Goal: Check status: Check status

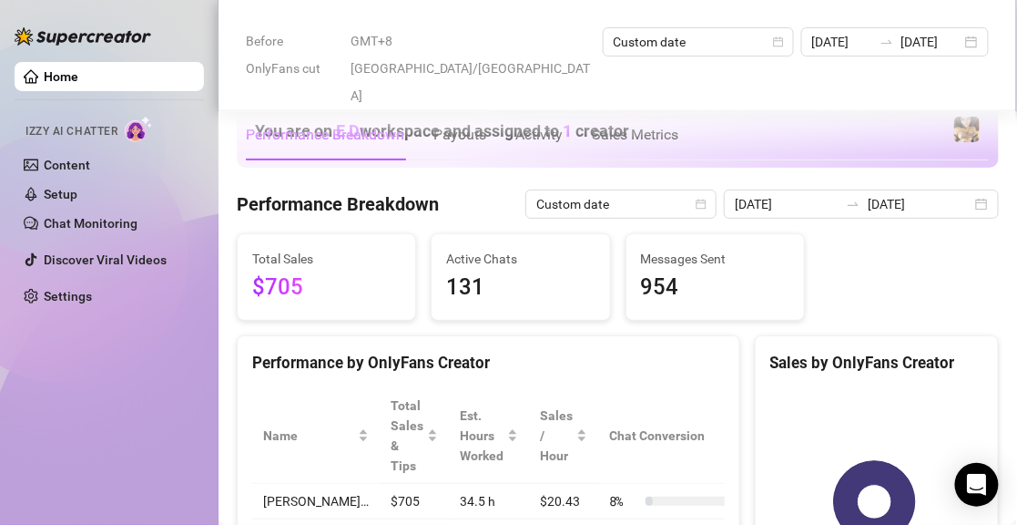
scroll to position [911, 0]
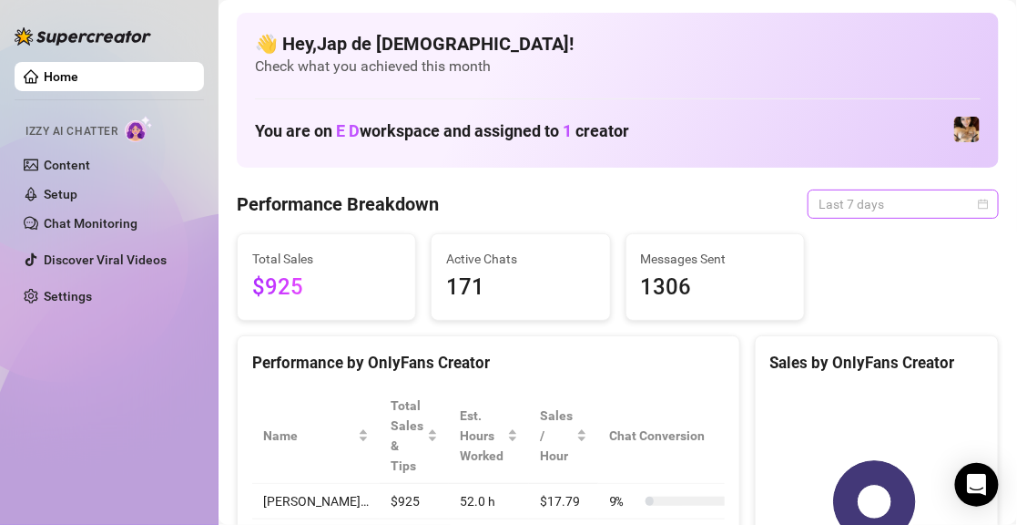
click at [882, 205] on span "Last 7 days" at bounding box center [903, 203] width 169 height 27
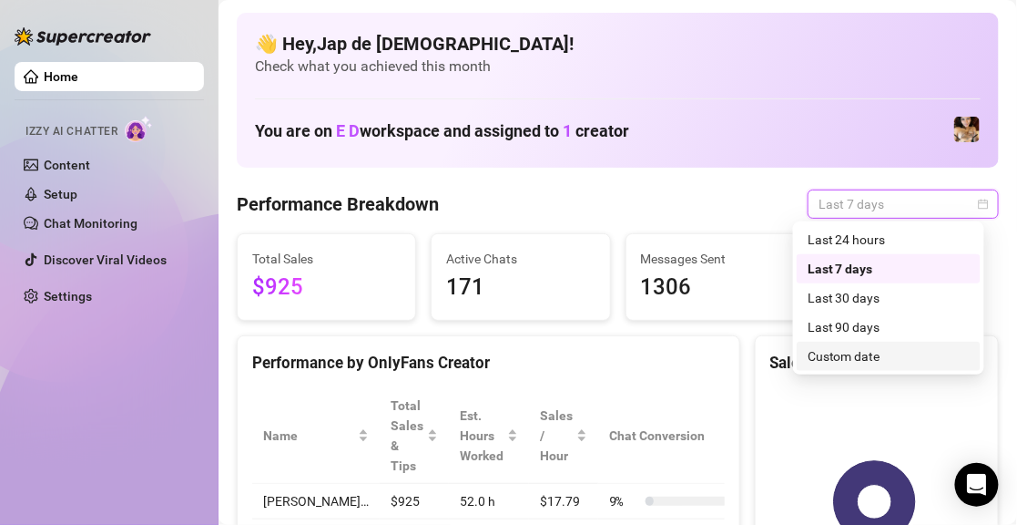
click at [870, 352] on div "Custom date" at bounding box center [889, 356] width 162 height 20
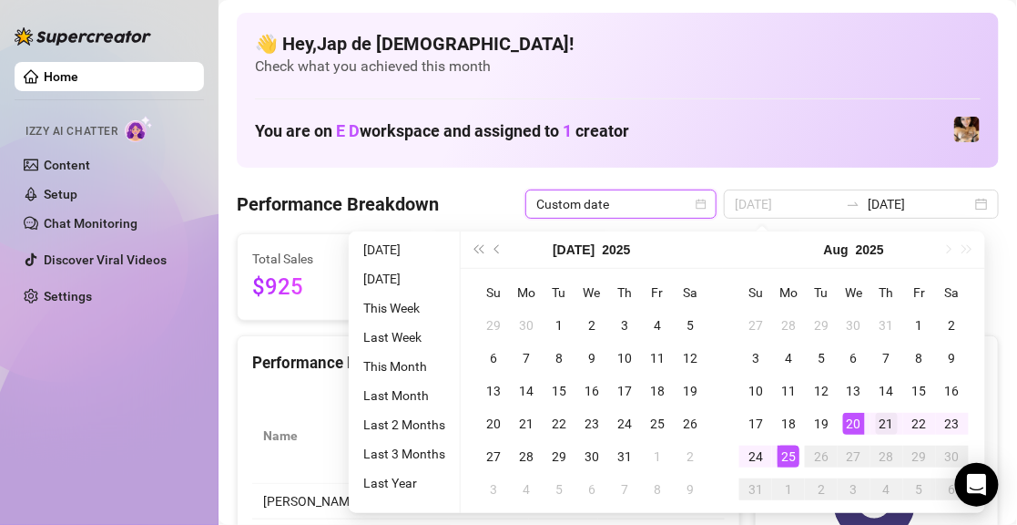
type input "[DATE]"
click at [878, 424] on div "21" at bounding box center [887, 424] width 22 height 22
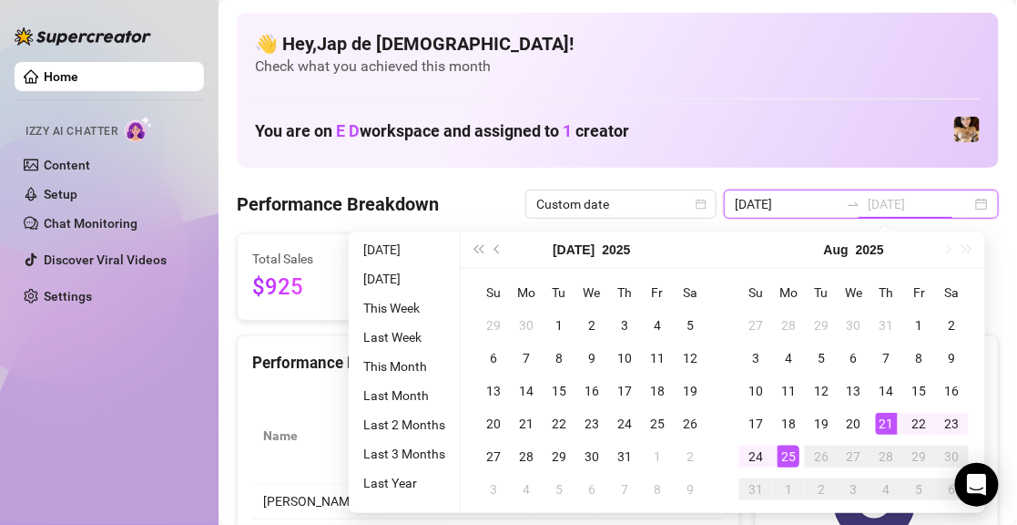
type input "[DATE]"
click at [790, 457] on div "25" at bounding box center [789, 456] width 22 height 22
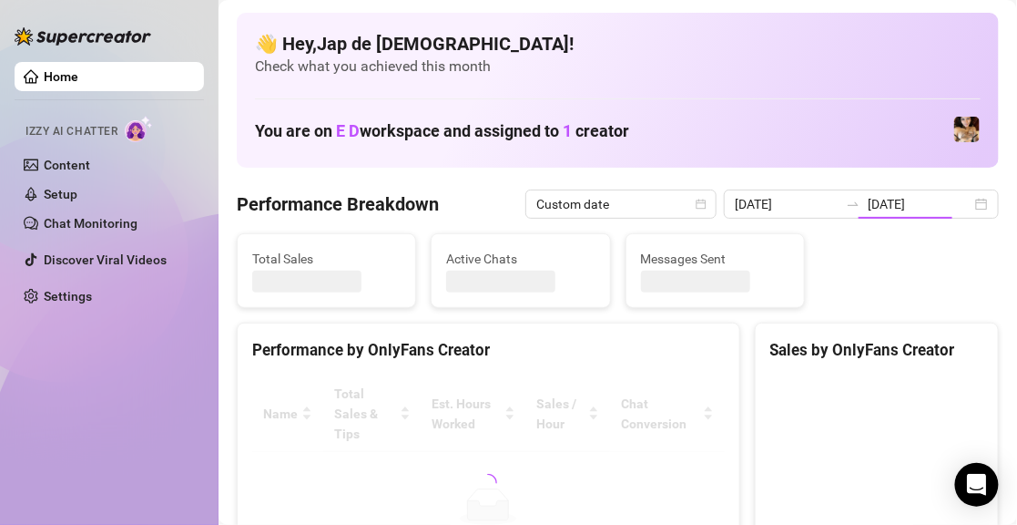
type input "[DATE]"
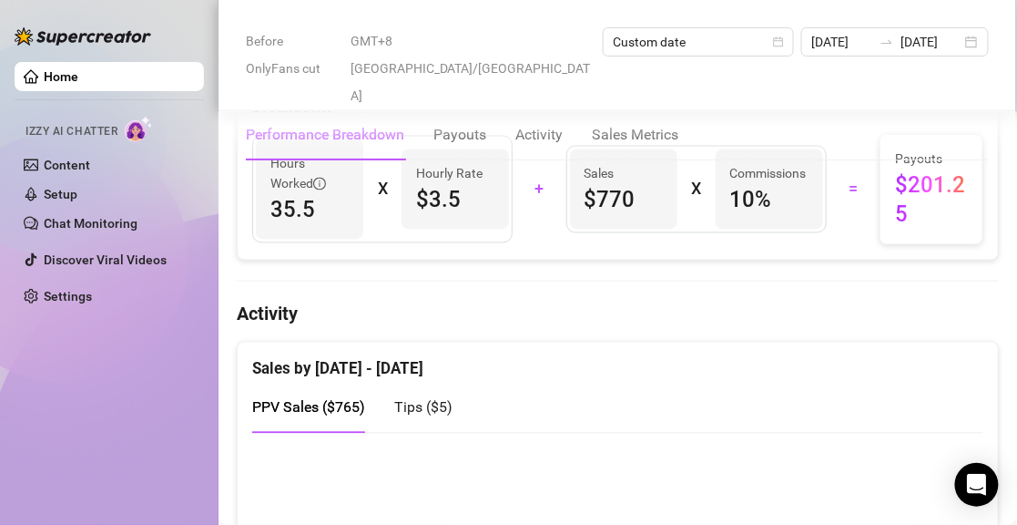
scroll to position [911, 0]
